Goal: Task Accomplishment & Management: Manage account settings

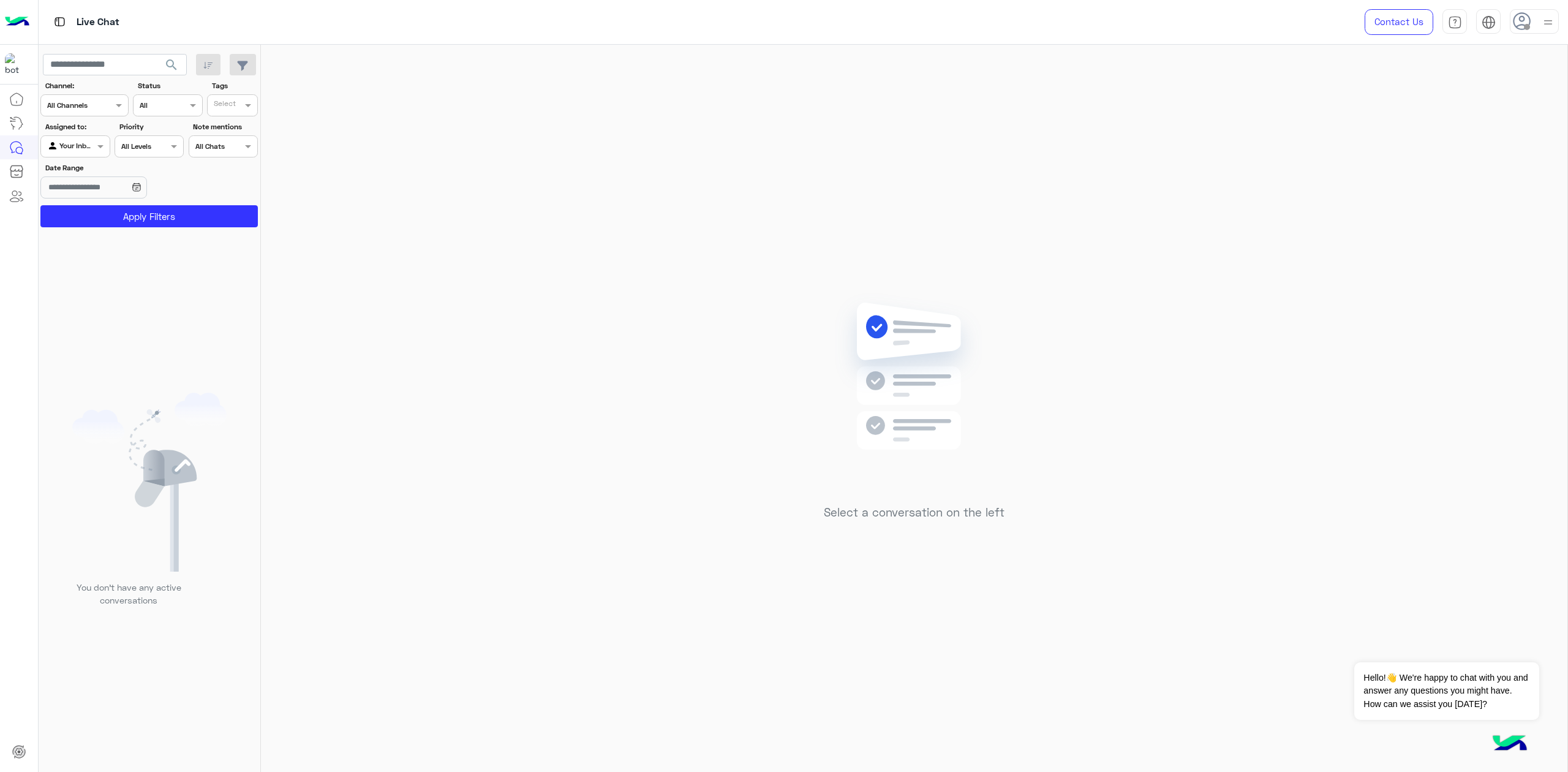
click at [1553, 20] on img at bounding box center [1548, 22] width 15 height 15
click at [1451, 275] on link "Sign Out" at bounding box center [1450, 270] width 34 height 10
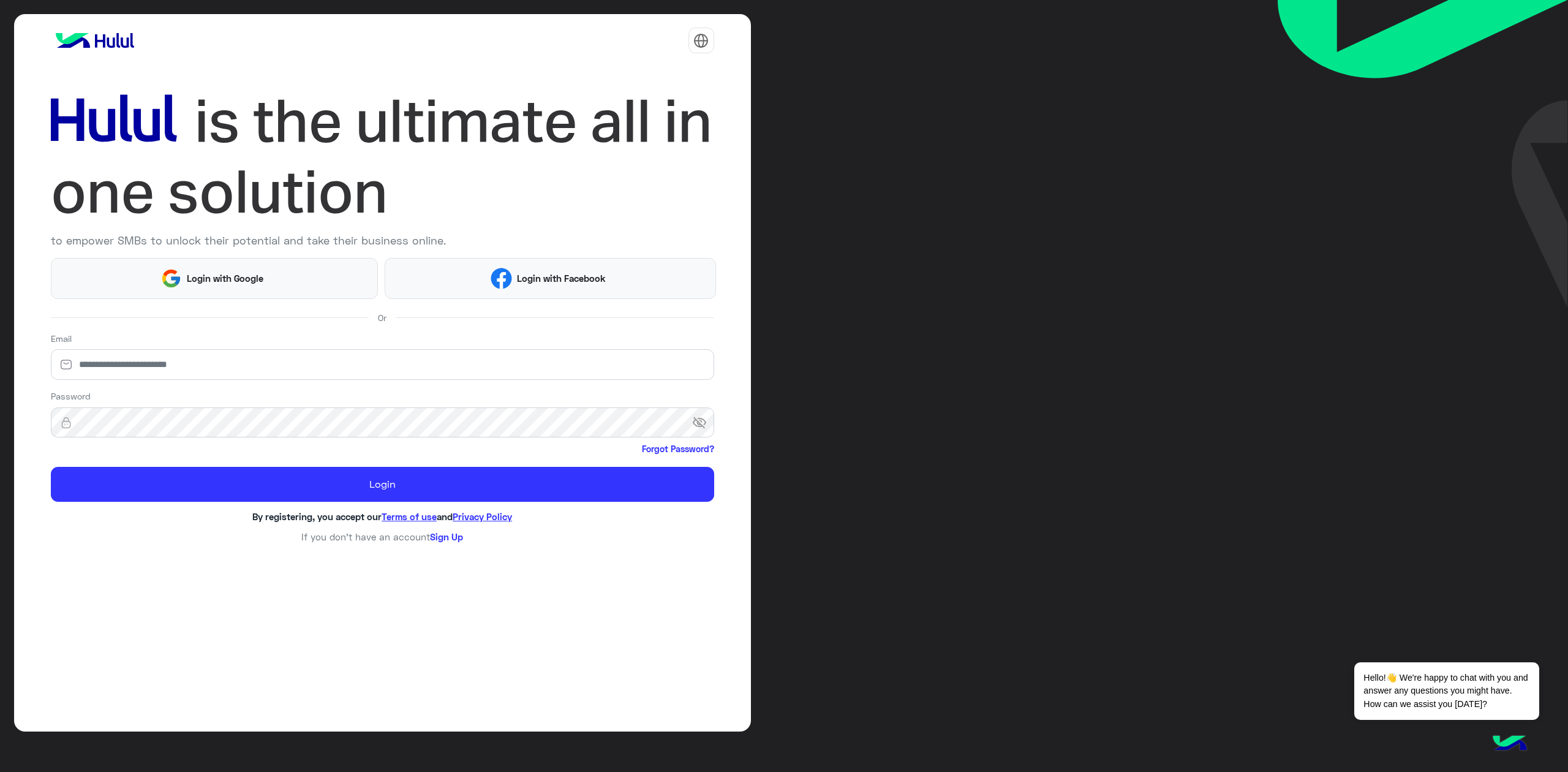
click at [1451, 275] on div "to empower SMBs to unlock their potential and take their business online. Login…" at bounding box center [784, 386] width 1568 height 772
type input "**********"
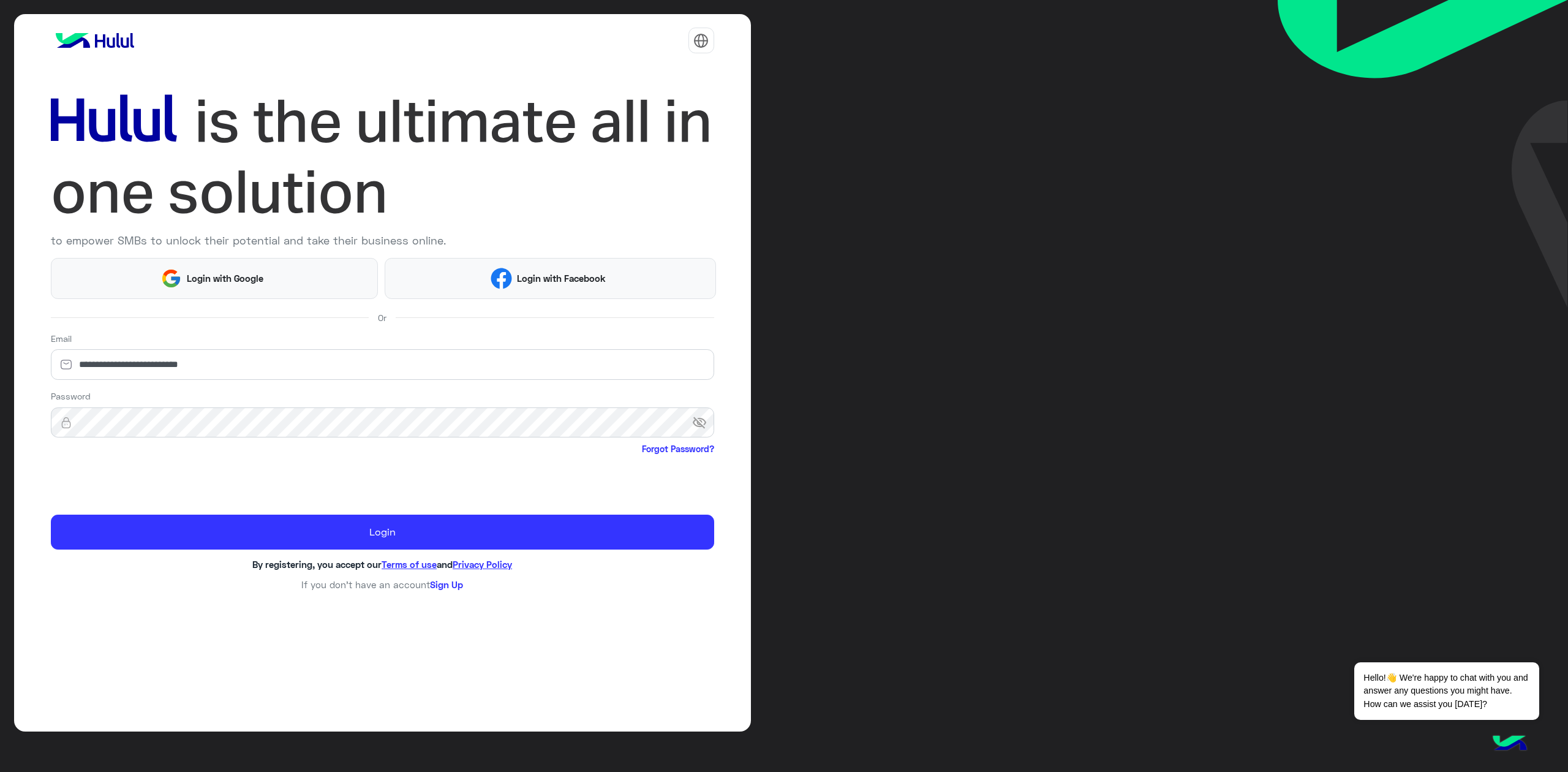
click at [692, 424] on span "visibility_off" at bounding box center [704, 423] width 22 height 22
click at [191, 370] on input "**********" at bounding box center [382, 365] width 663 height 31
click at [268, 472] on div at bounding box center [382, 482] width 663 height 48
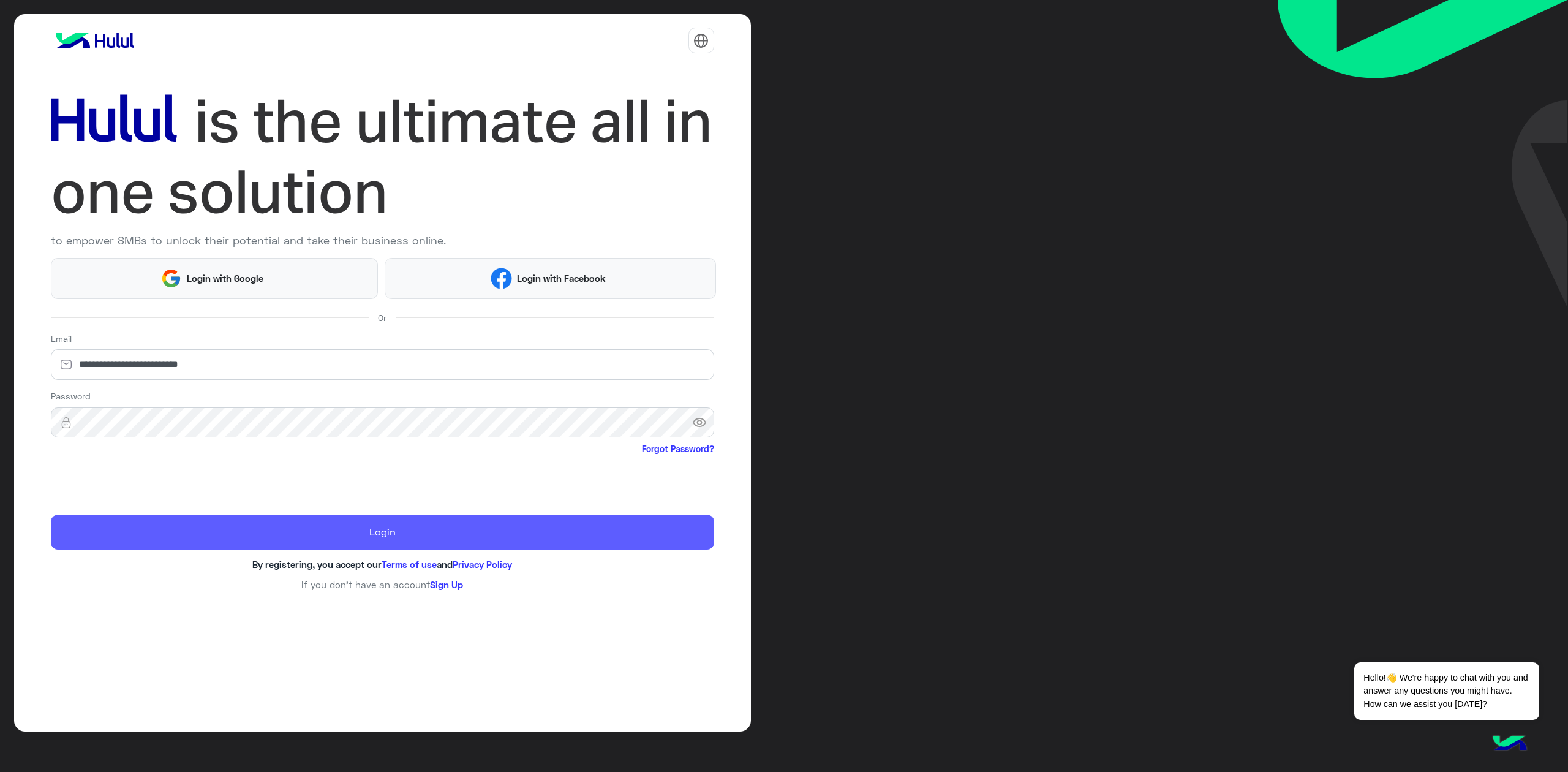
click at [324, 544] on button "Login" at bounding box center [382, 531] width 663 height 35
click at [368, 537] on button "Login" at bounding box center [382, 531] width 663 height 35
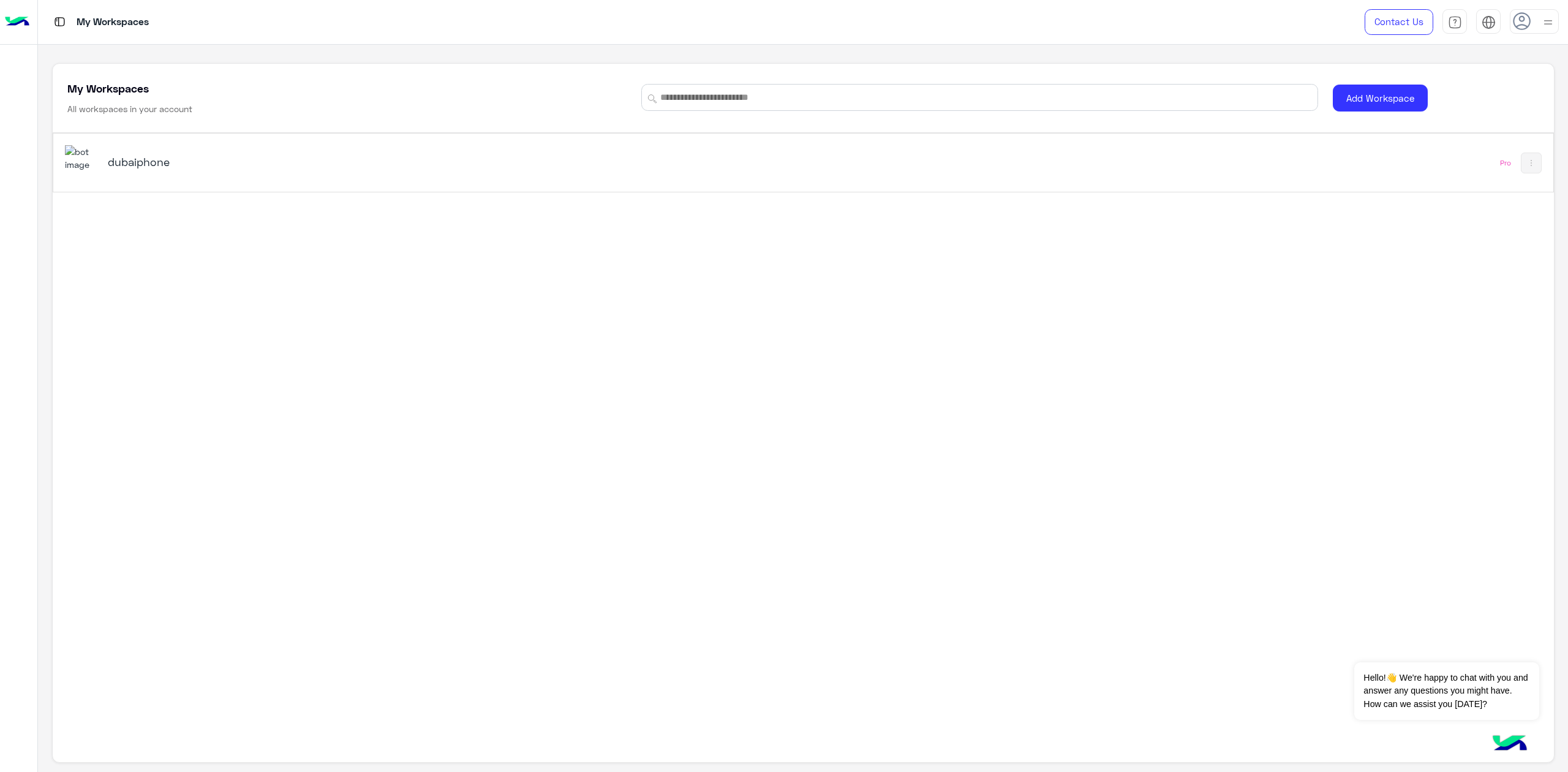
click at [699, 167] on div "dubaiphone" at bounding box center [508, 163] width 886 height 36
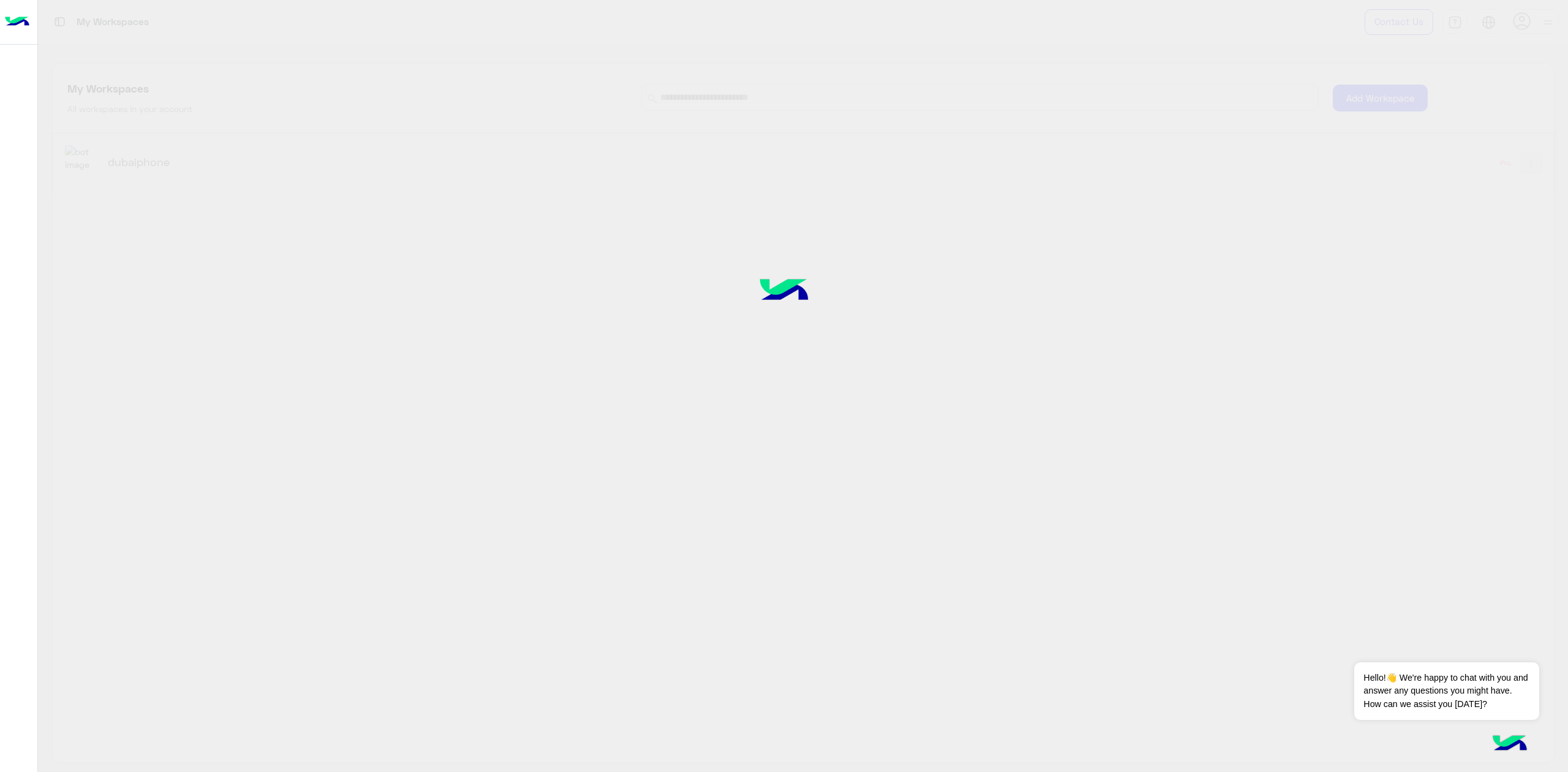
drag, startPoint x: 860, startPoint y: 312, endPoint x: 509, endPoint y: 229, distance: 360.7
click at [509, 229] on div at bounding box center [784, 386] width 1568 height 772
click at [632, 387] on div at bounding box center [784, 386] width 1568 height 772
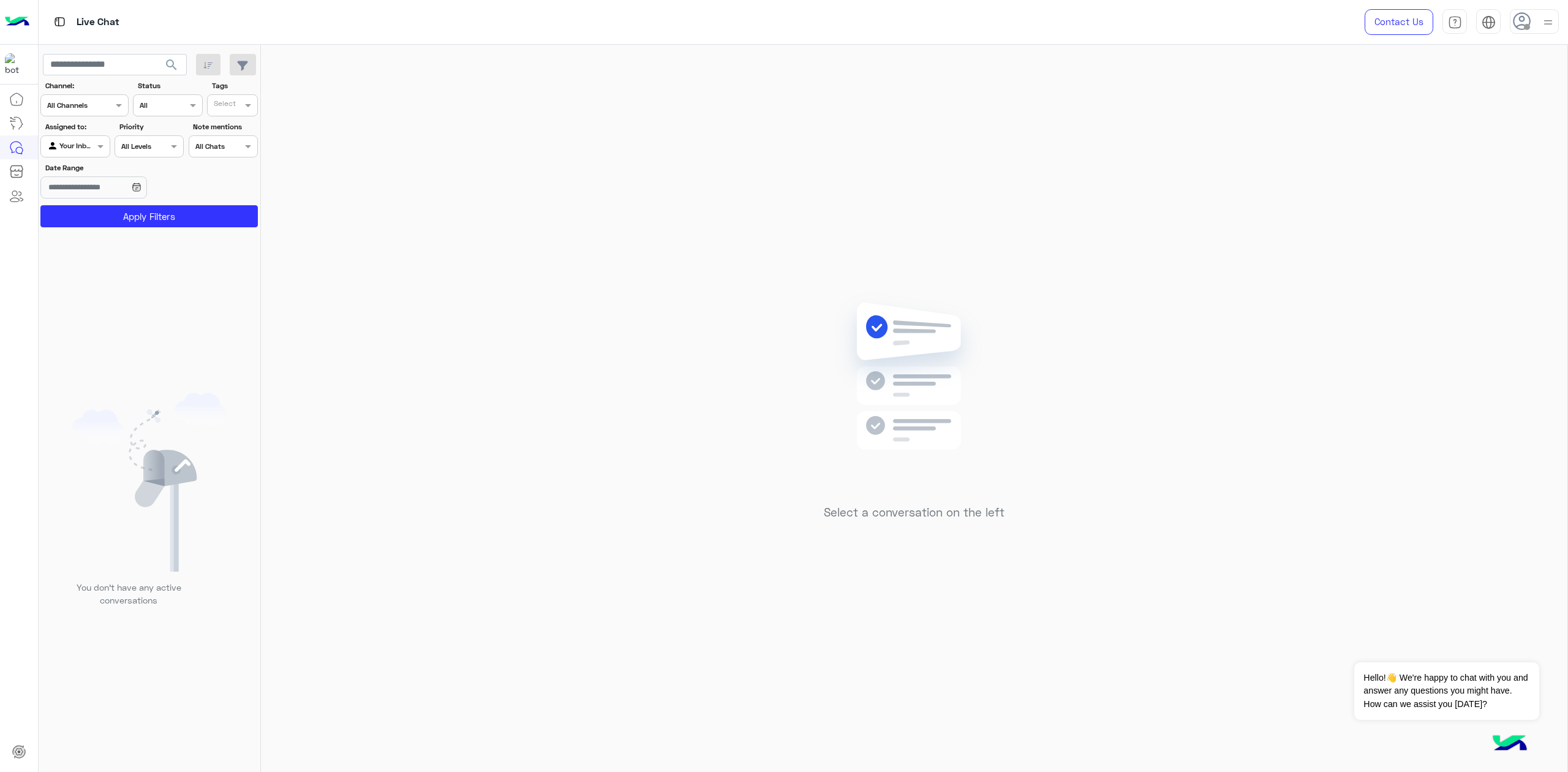
click at [1538, 26] on div at bounding box center [1534, 21] width 49 height 25
click at [1486, 148] on label "Busy" at bounding box center [1482, 148] width 134 height 22
drag, startPoint x: 998, startPoint y: 223, endPoint x: 940, endPoint y: 264, distance: 71.0
click at [1000, 223] on div "Select a conversation on the left" at bounding box center [914, 410] width 1306 height 732
click at [1529, 17] on use at bounding box center [1521, 21] width 18 height 18
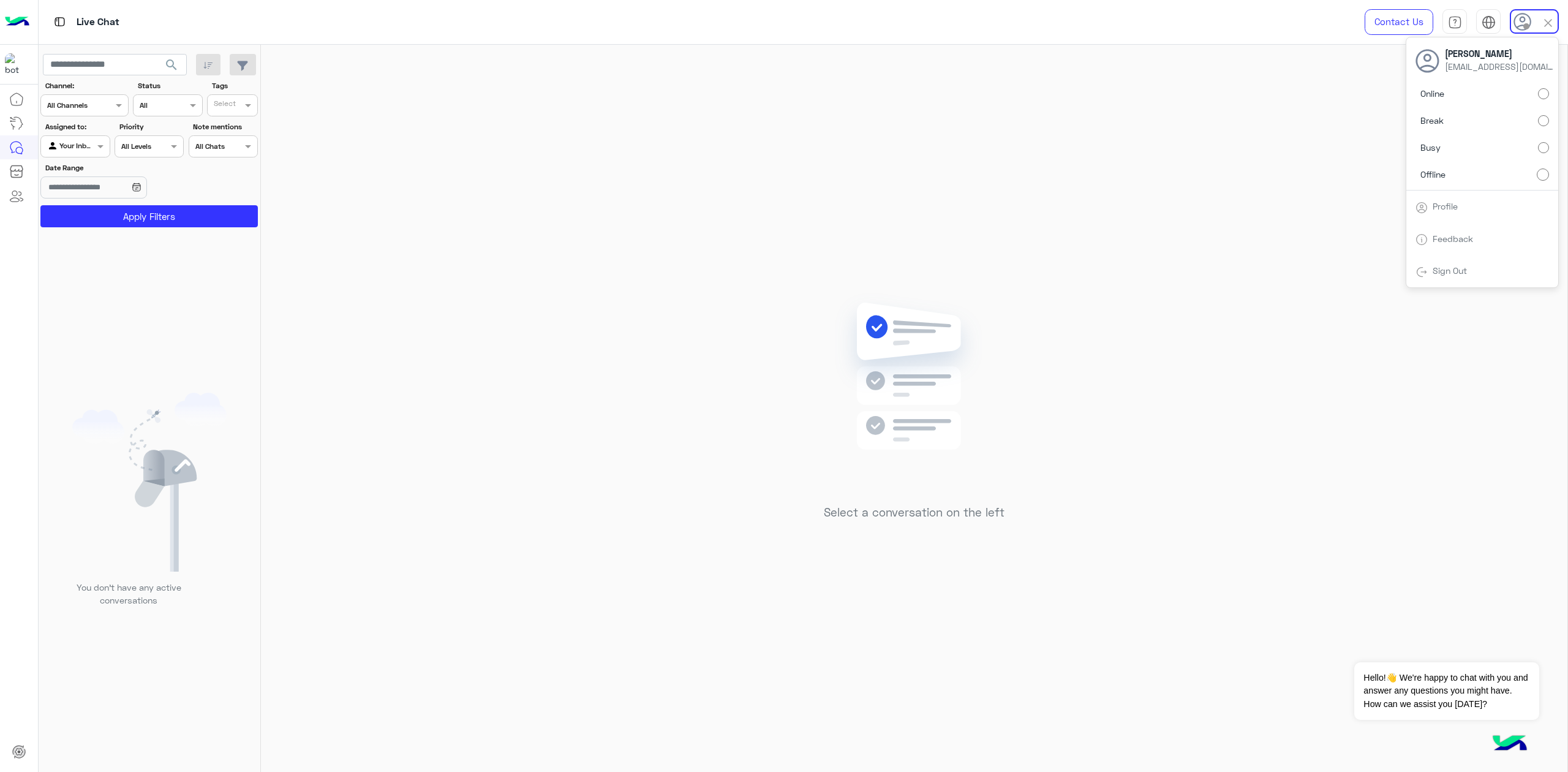
click at [1478, 150] on label "Busy" at bounding box center [1482, 148] width 134 height 22
